Goal: Task Accomplishment & Management: Complete application form

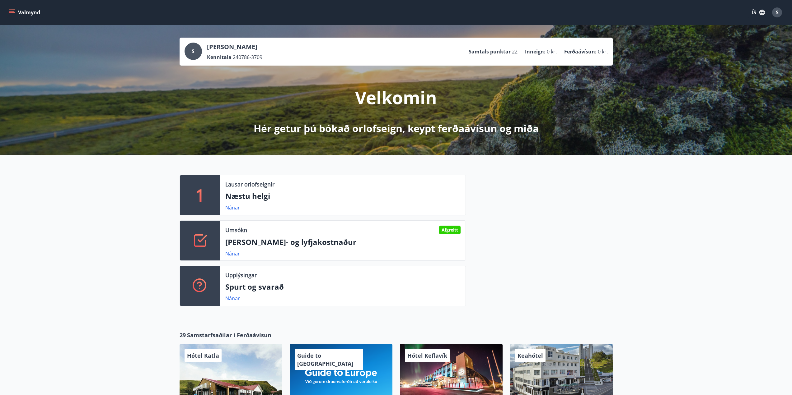
click at [7, 10] on div "Valmynd ÍS S" at bounding box center [396, 12] width 792 height 25
click at [11, 11] on icon "menu" at bounding box center [12, 11] width 6 height 1
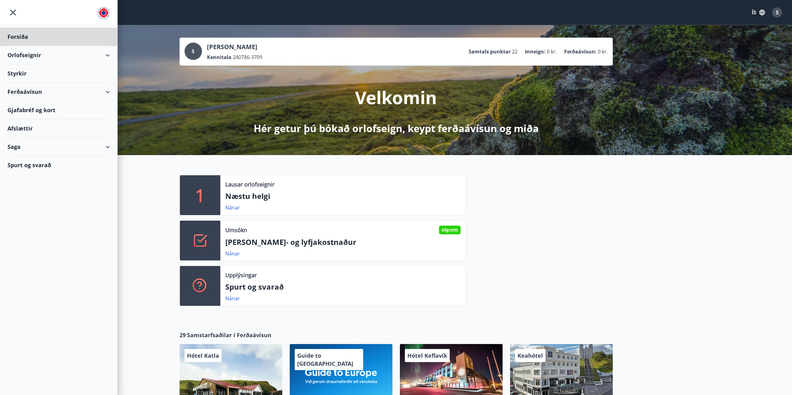
click at [24, 70] on div "Styrkir" at bounding box center [58, 73] width 102 height 18
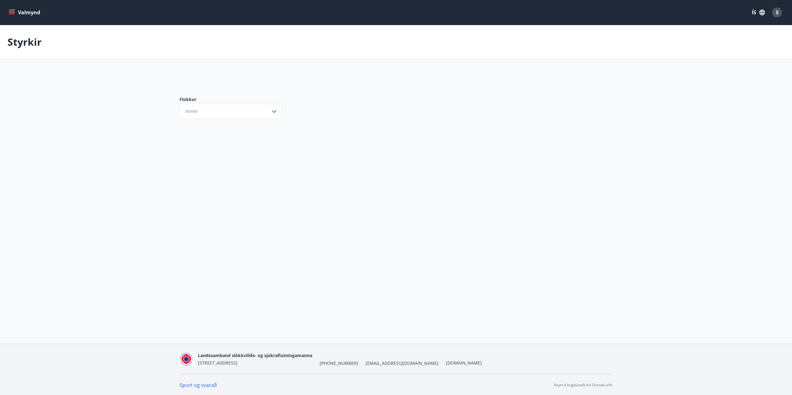
type input "***"
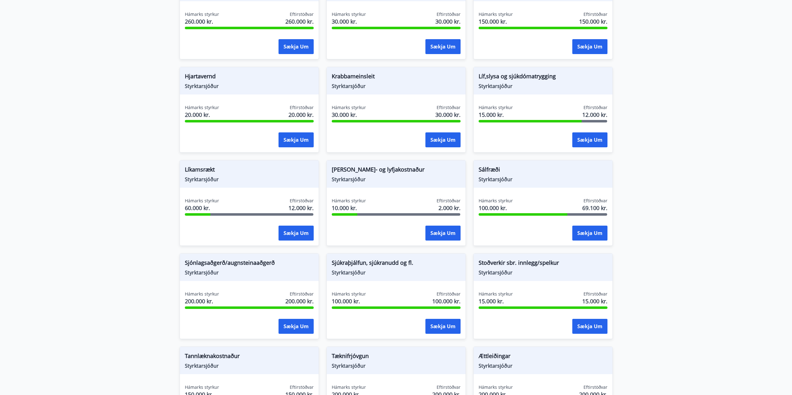
scroll to position [435, 0]
click at [588, 234] on button "Sækja um" at bounding box center [589, 233] width 35 height 15
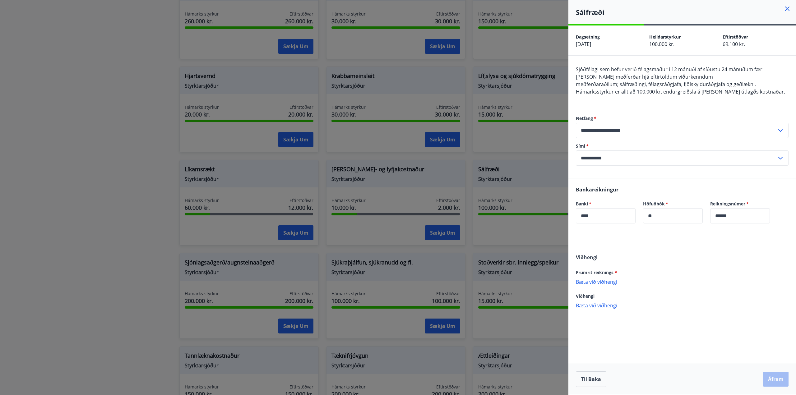
click at [604, 283] on p "Bæta við viðhengi" at bounding box center [682, 282] width 213 height 6
click at [772, 378] on button "Áfram" at bounding box center [776, 379] width 26 height 15
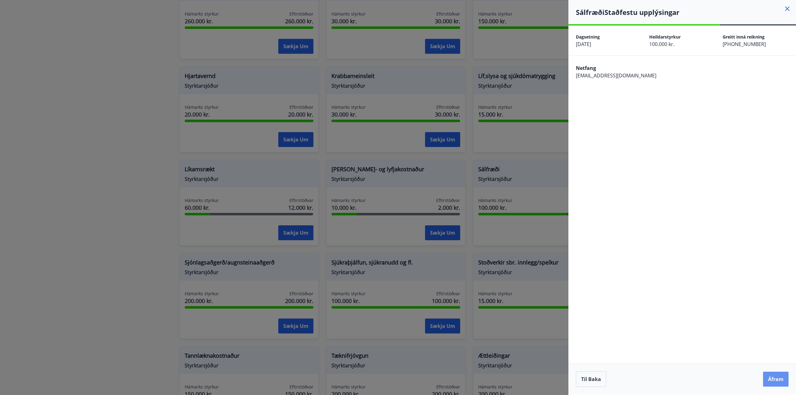
click at [772, 378] on button "Áfram" at bounding box center [776, 379] width 26 height 15
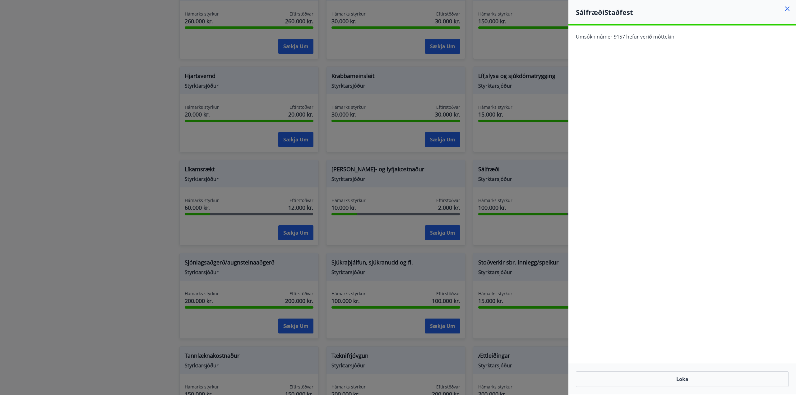
click at [788, 7] on icon at bounding box center [787, 8] width 7 height 7
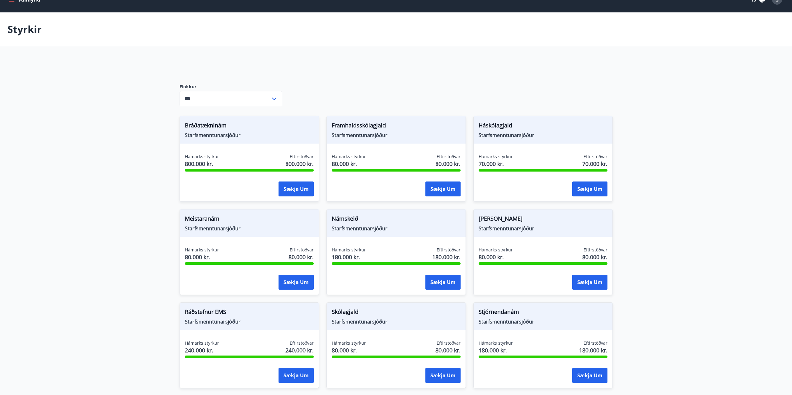
scroll to position [0, 0]
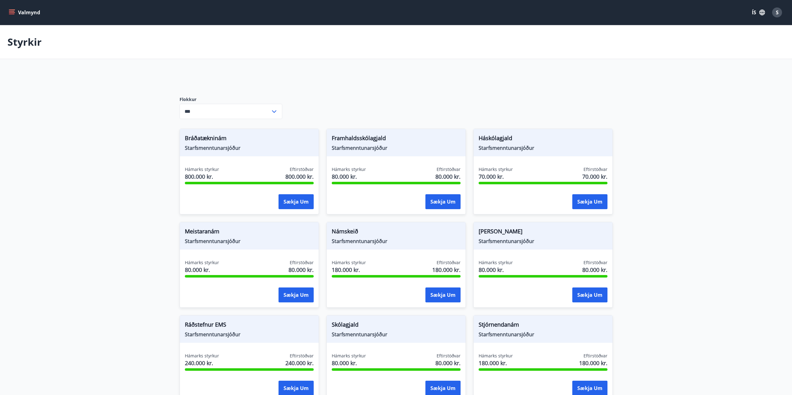
click at [9, 14] on icon "menu" at bounding box center [12, 14] width 6 height 1
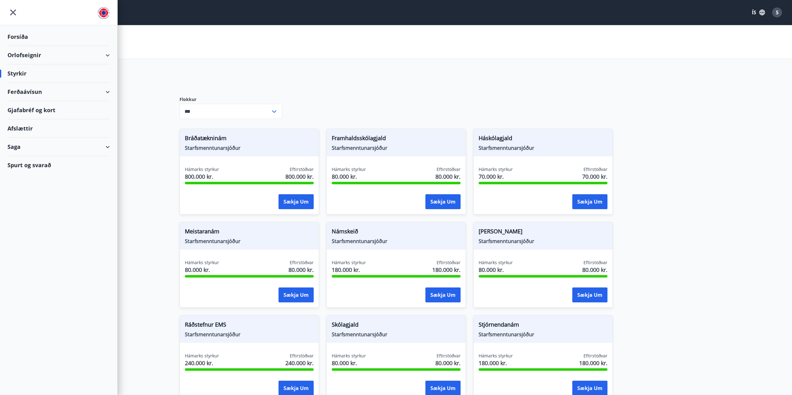
click at [62, 146] on div "Saga" at bounding box center [58, 147] width 102 height 18
click at [26, 187] on div "Umsóknir" at bounding box center [58, 188] width 92 height 13
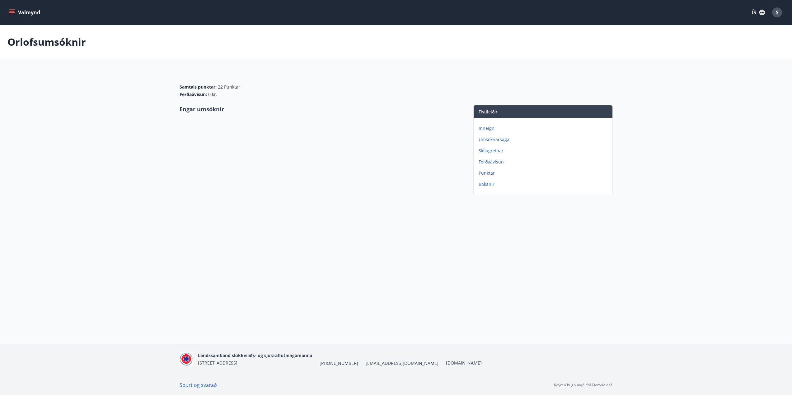
click at [501, 140] on p "Umsóknarsaga" at bounding box center [543, 140] width 131 height 6
